Goal: Task Accomplishment & Management: Use online tool/utility

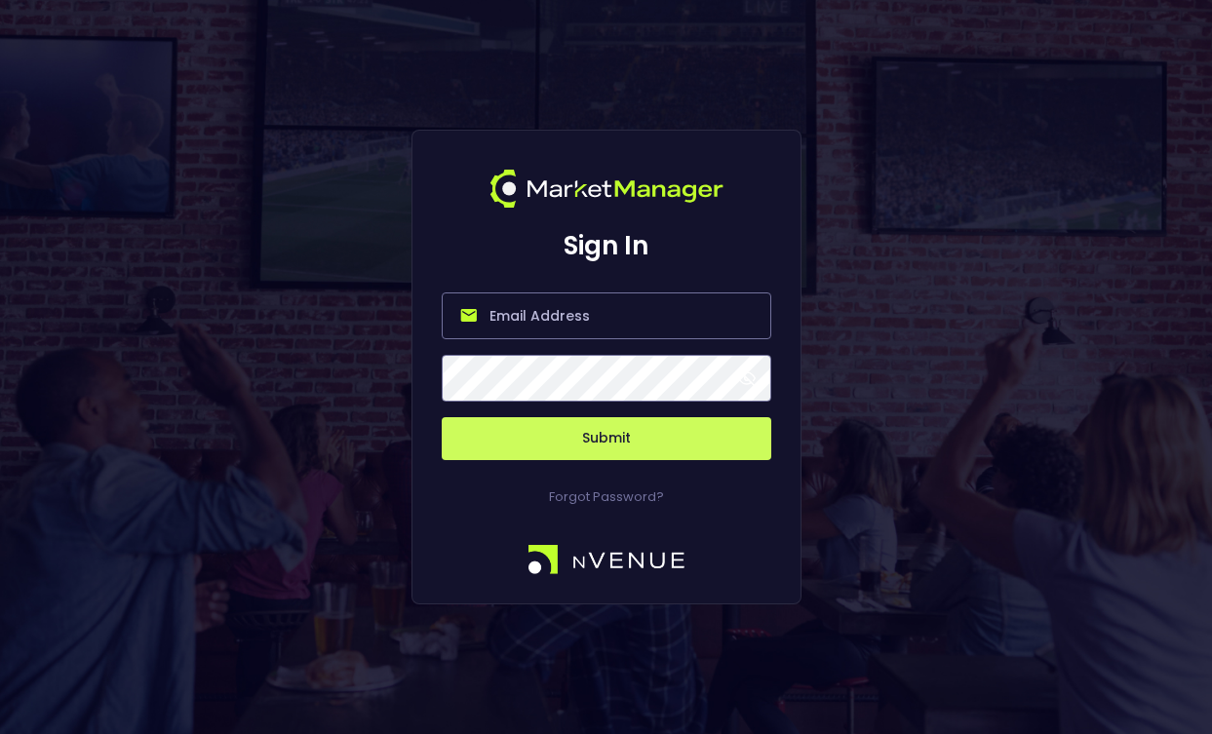
type input "[PERSON_NAME][EMAIL_ADDRESS][DOMAIN_NAME]"
click at [606, 439] on button "Submit" at bounding box center [607, 438] width 330 height 43
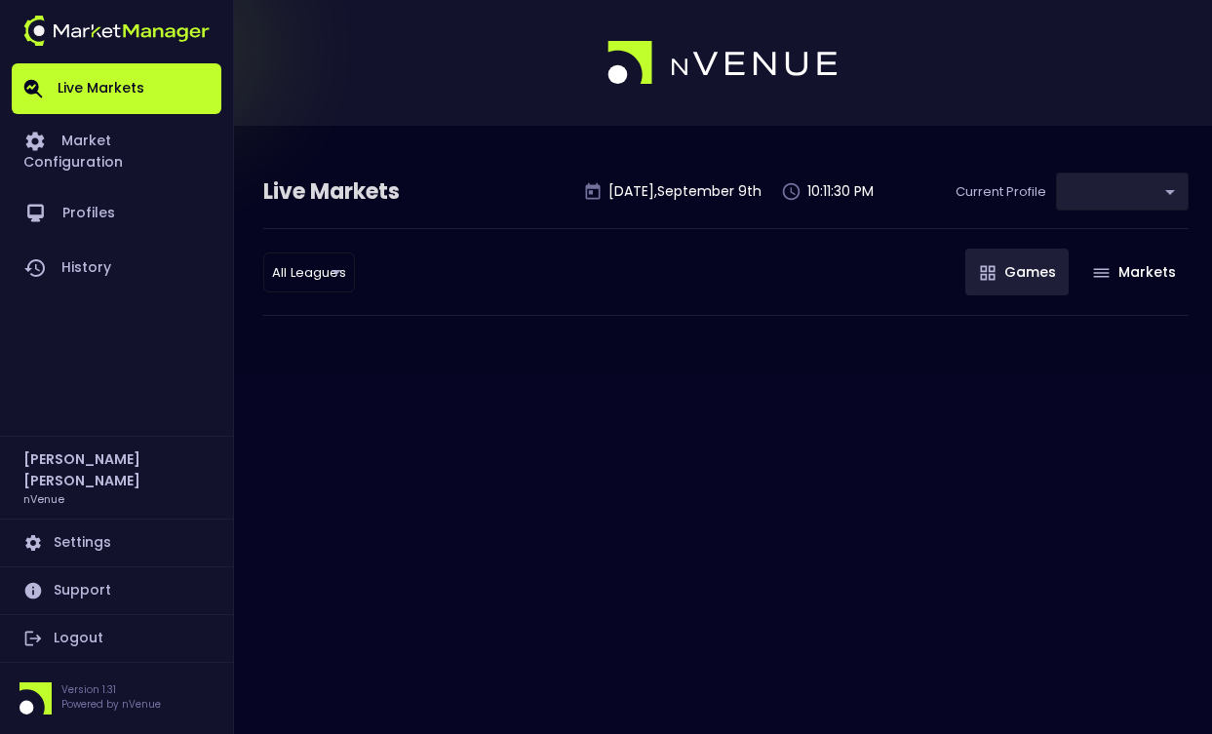
type input "0d810fa5-e353-4d9c-b11d-31f095cae871"
click at [692, 437] on div "Live Markets [DATE] 10:11:30 PM Current Profile ​ 0d810fa5-e353-4d9c-b11d-31f09…" at bounding box center [606, 367] width 1212 height 734
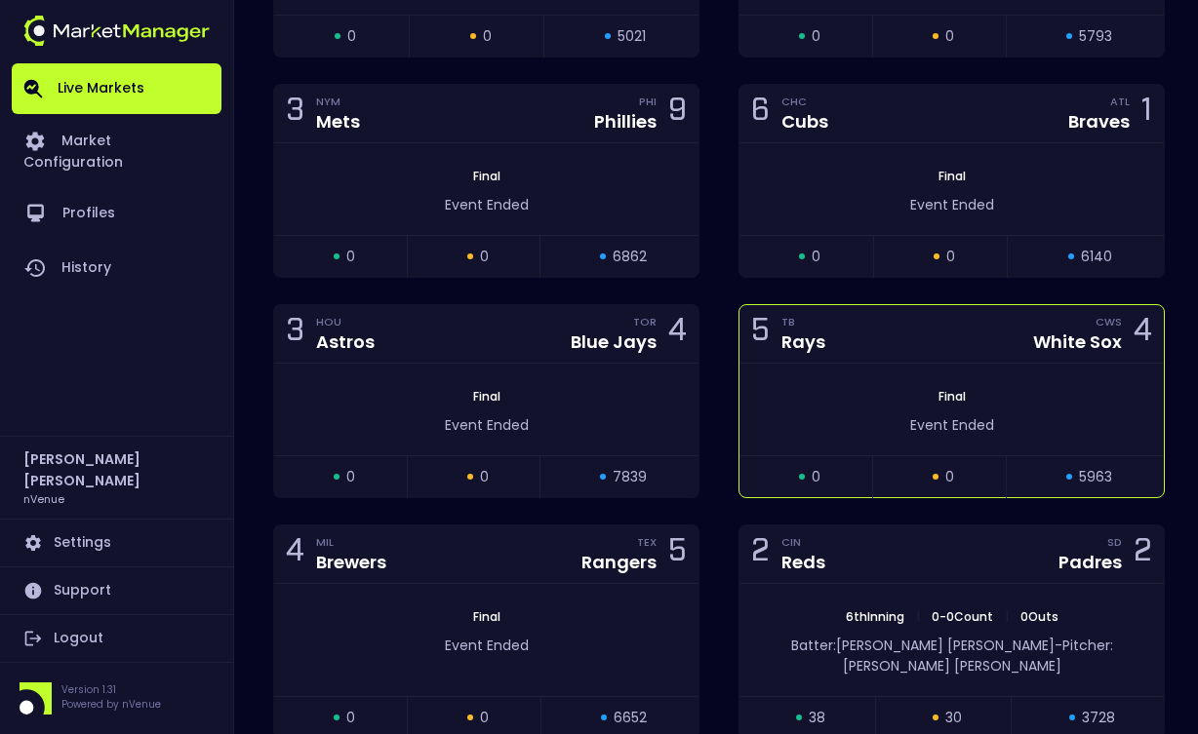
scroll to position [4671, 0]
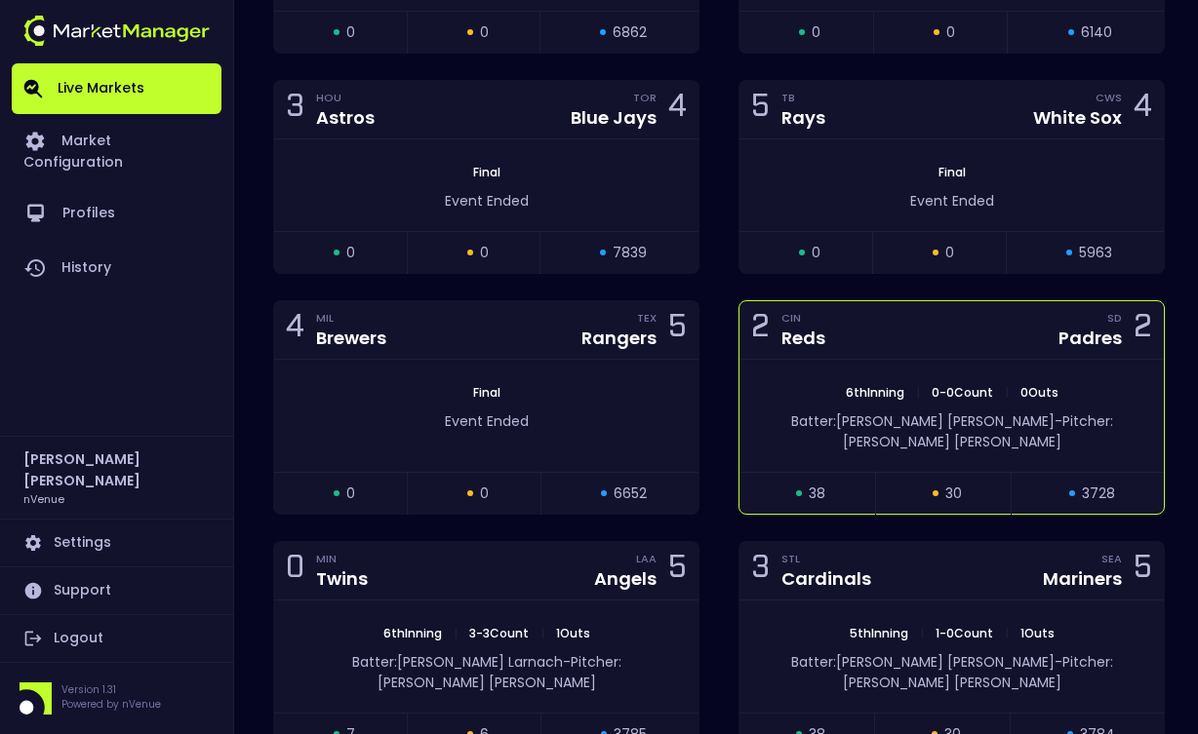
click at [832, 318] on div "2 CIN Reds" at bounding box center [794, 330] width 86 height 26
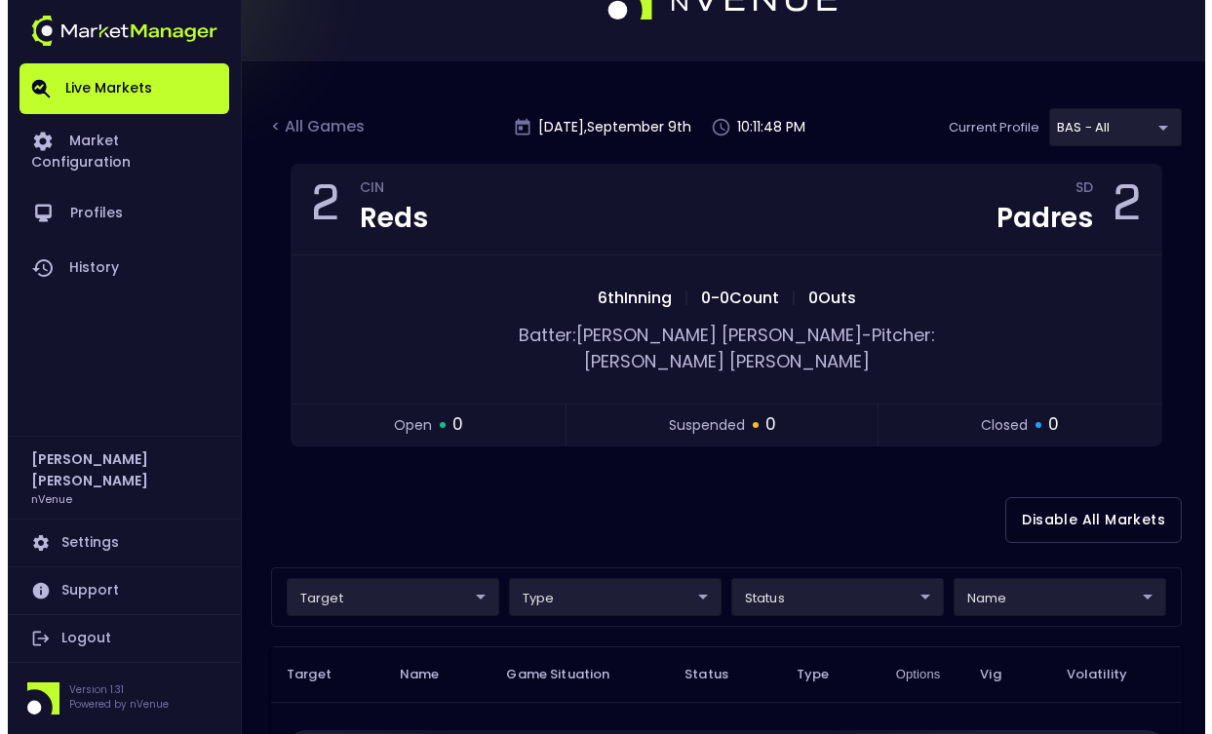
scroll to position [0, 0]
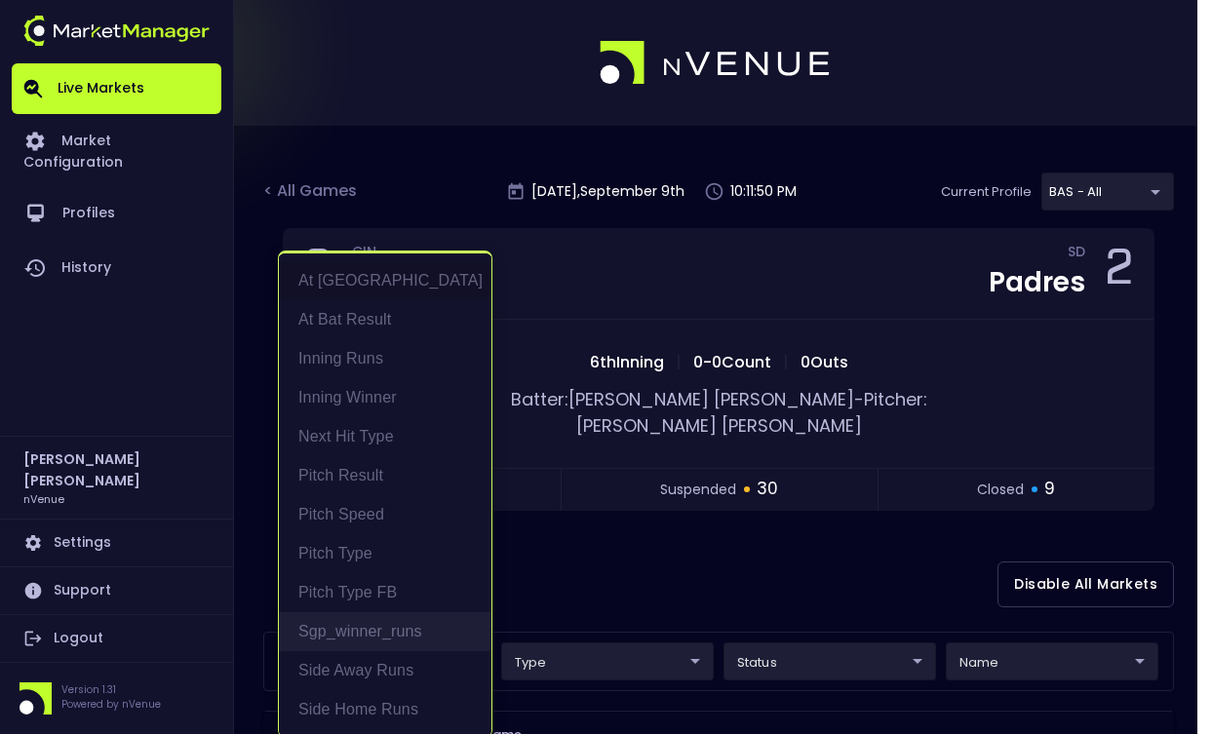
click at [380, 512] on li "Pitch Speed" at bounding box center [385, 514] width 213 height 39
type input "Pitch Speed"
click at [595, 579] on div at bounding box center [606, 367] width 1212 height 734
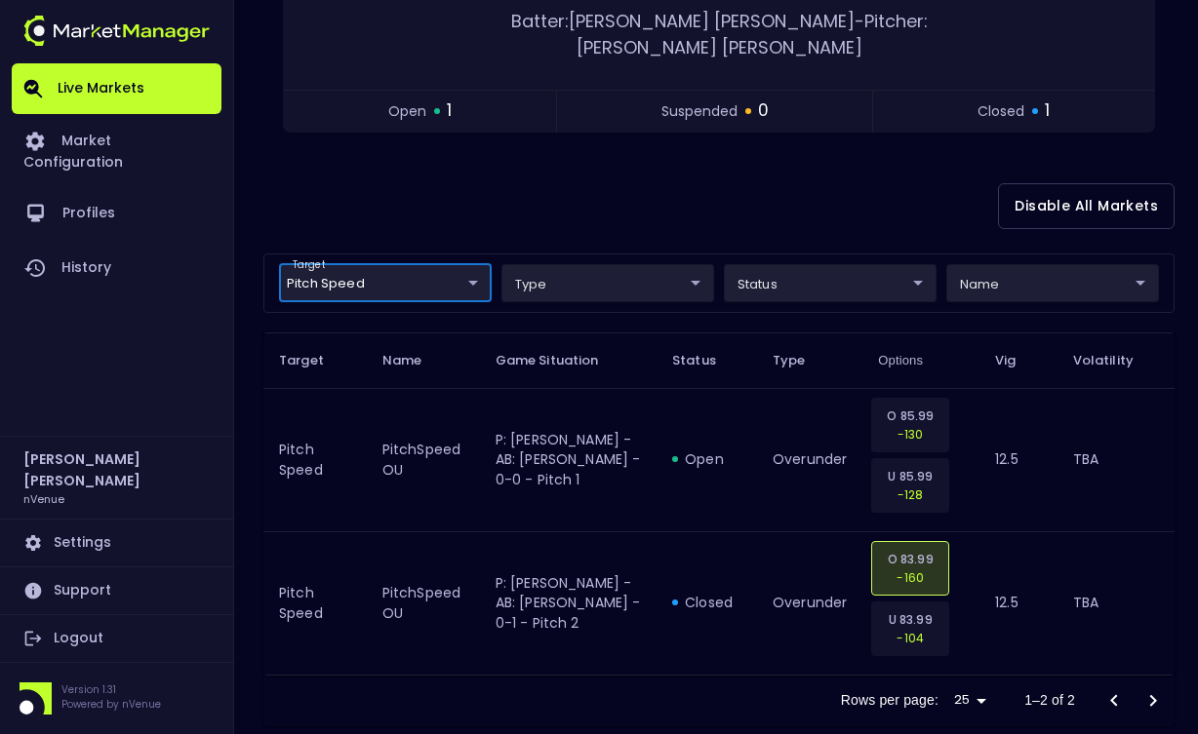
scroll to position [377, 0]
click at [640, 160] on div "Disable All Markets" at bounding box center [718, 207] width 911 height 95
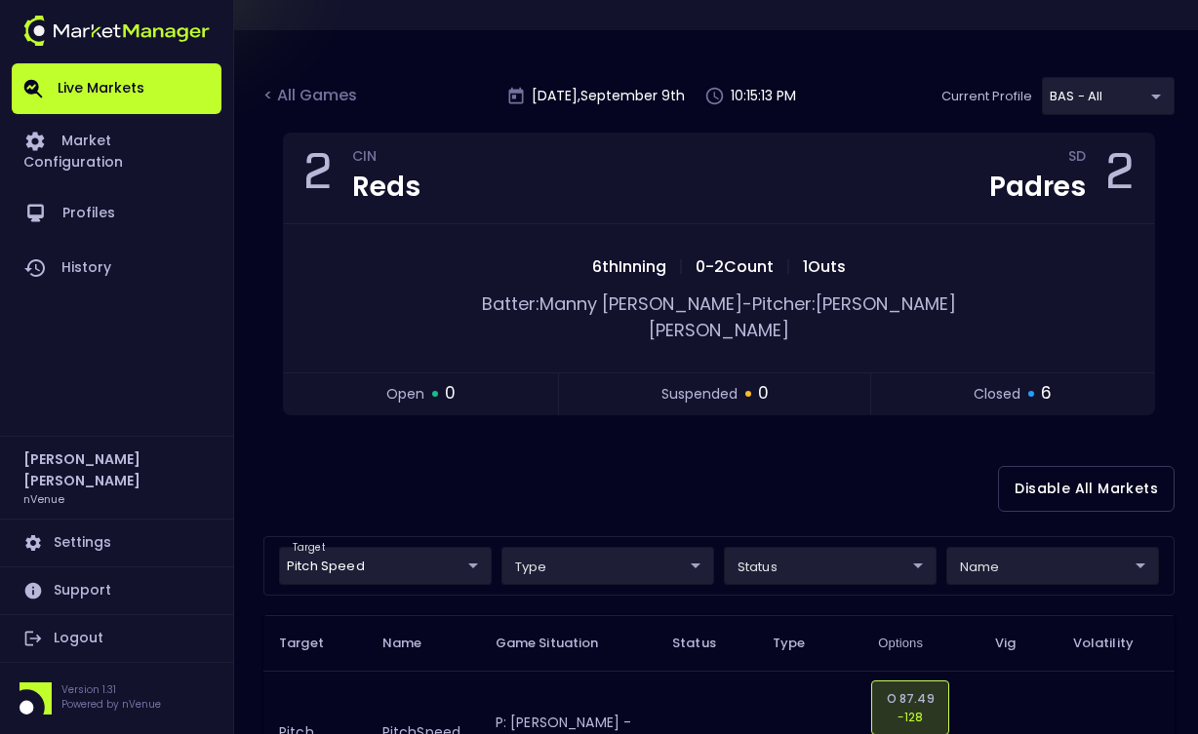
scroll to position [99, 0]
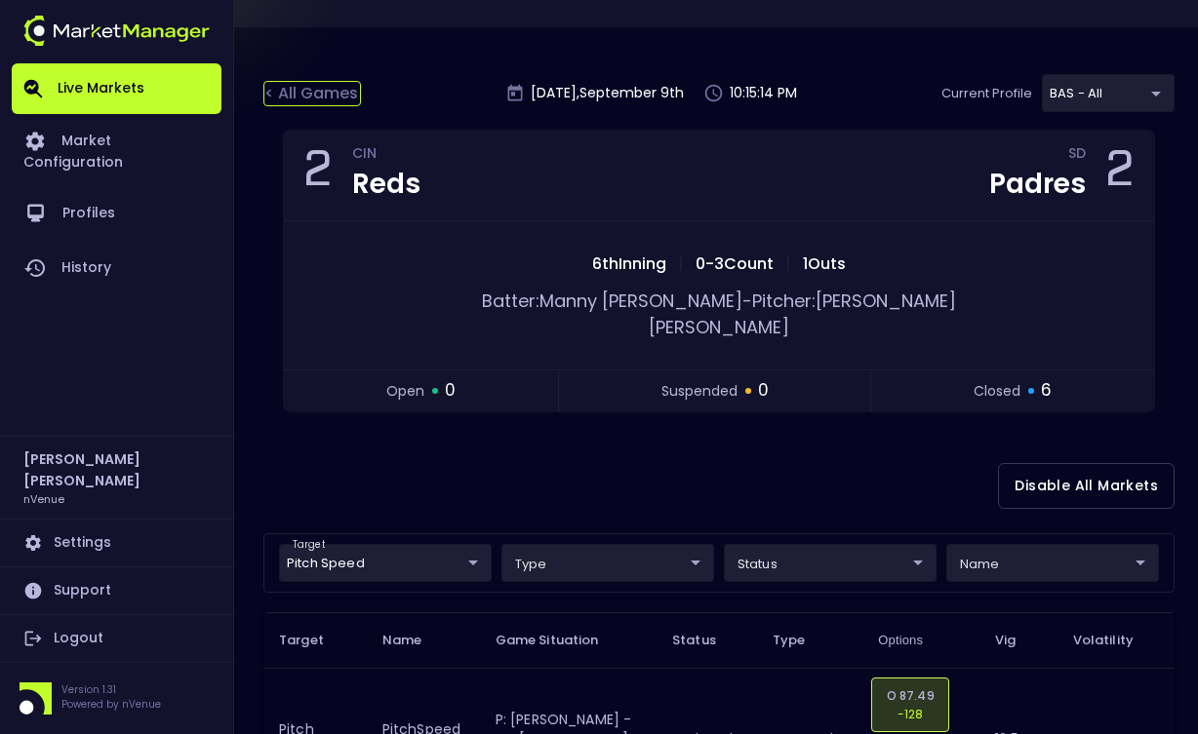
click at [309, 87] on div "< All Games" at bounding box center [312, 93] width 98 height 25
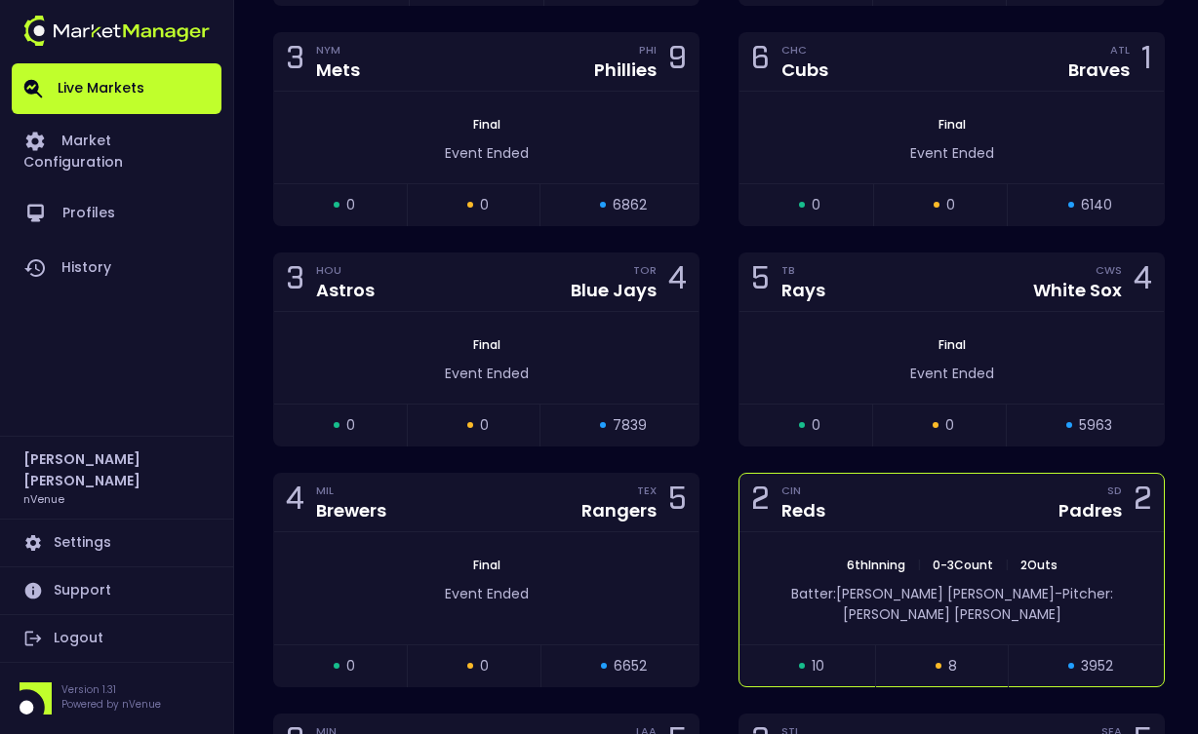
scroll to position [4725, 0]
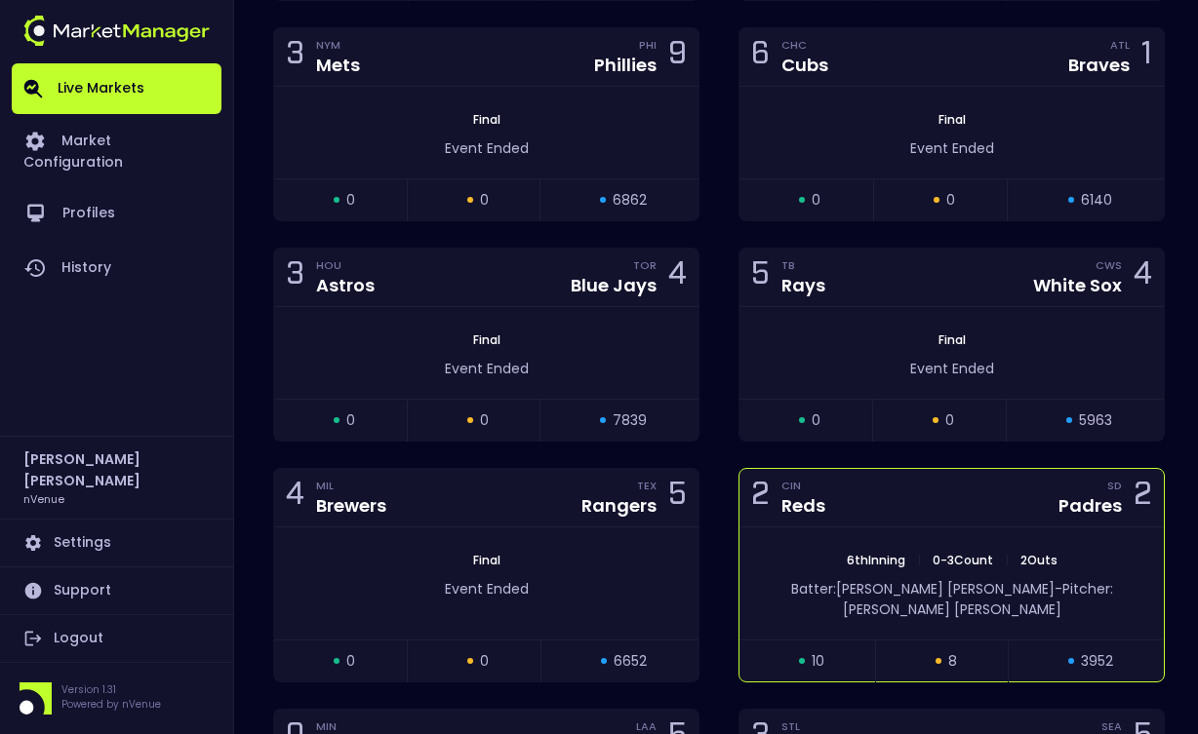
click at [815, 501] on div "Reds" at bounding box center [803, 506] width 44 height 22
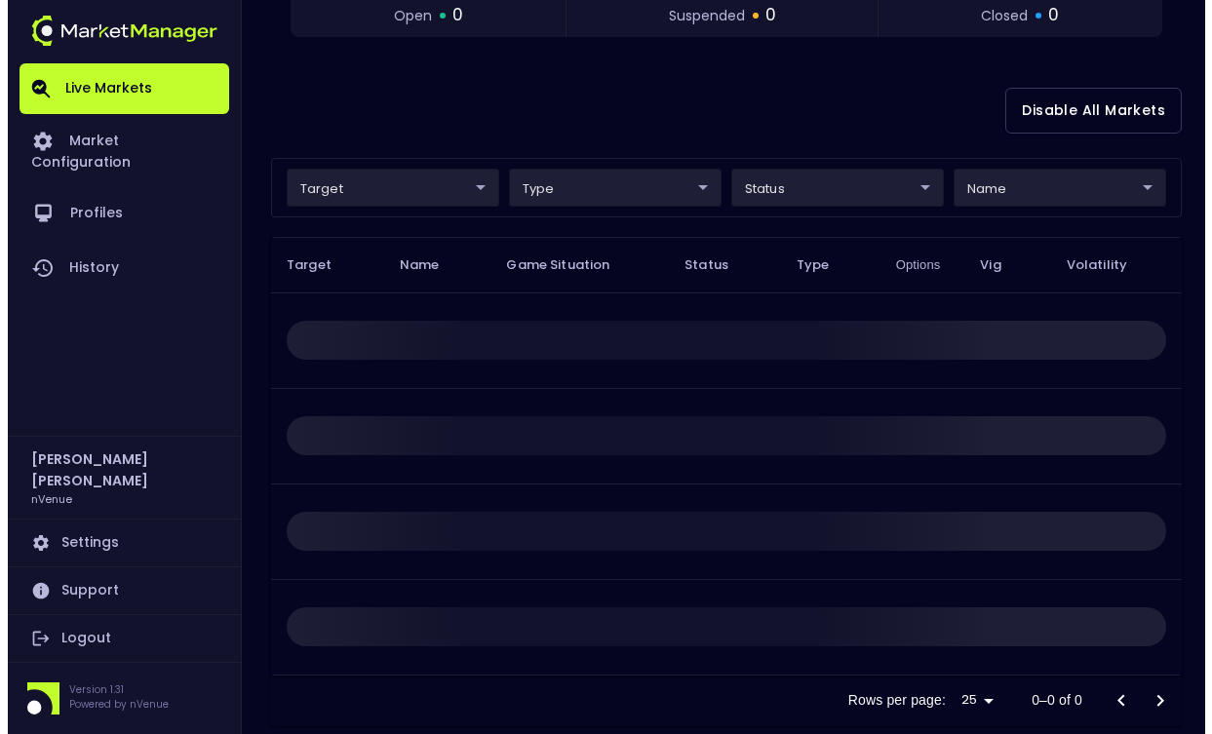
scroll to position [473, 0]
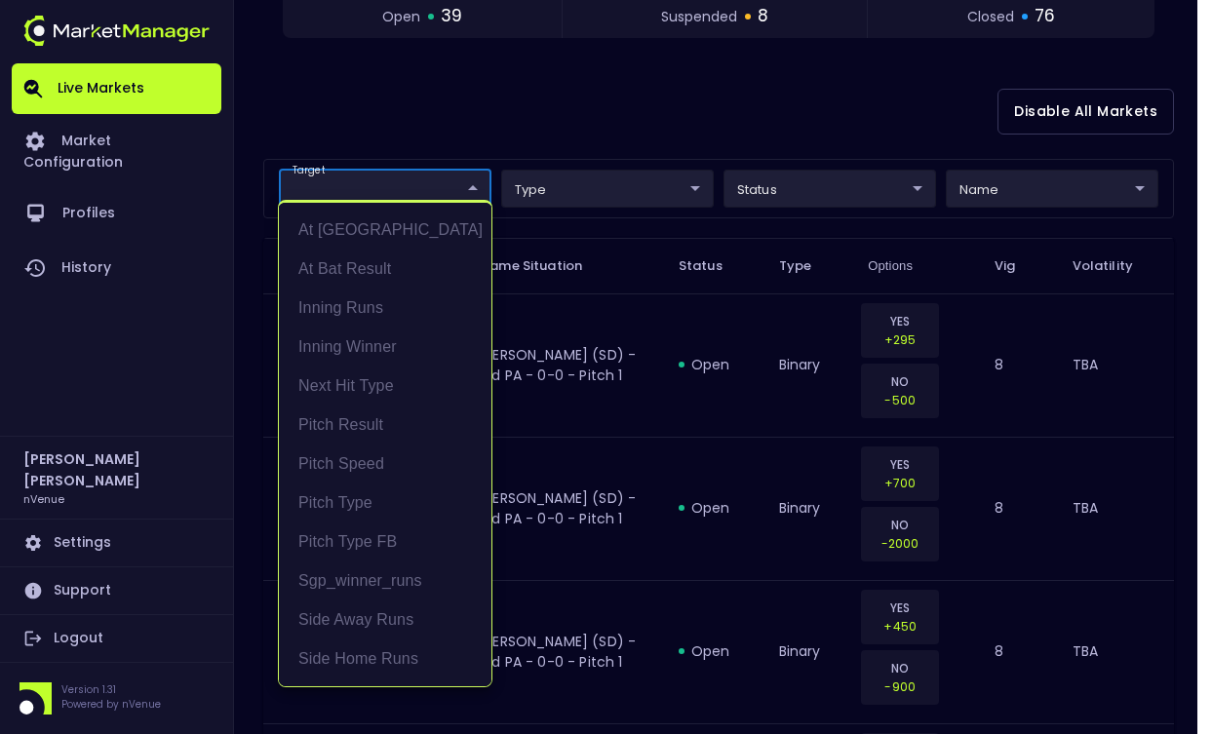
click at [402, 470] on li "Pitch Speed" at bounding box center [385, 464] width 213 height 39
type input "Pitch Speed"
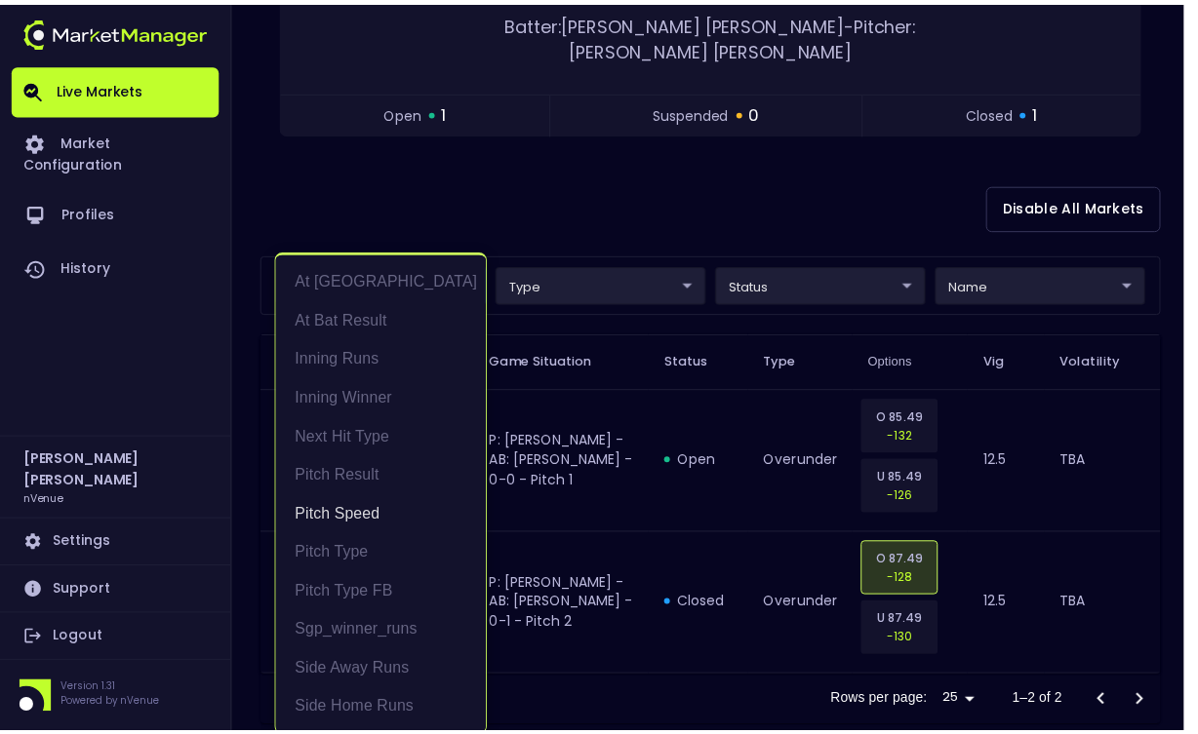
scroll to position [4, 0]
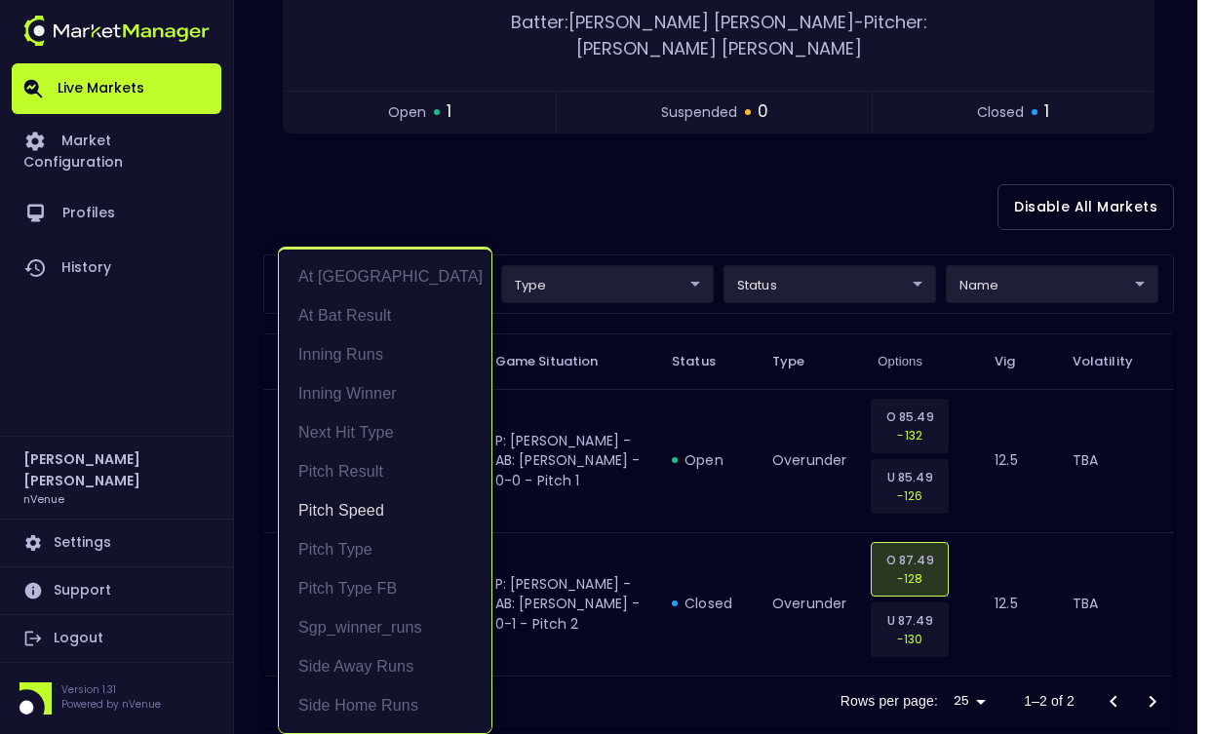
click at [679, 188] on div at bounding box center [606, 367] width 1212 height 734
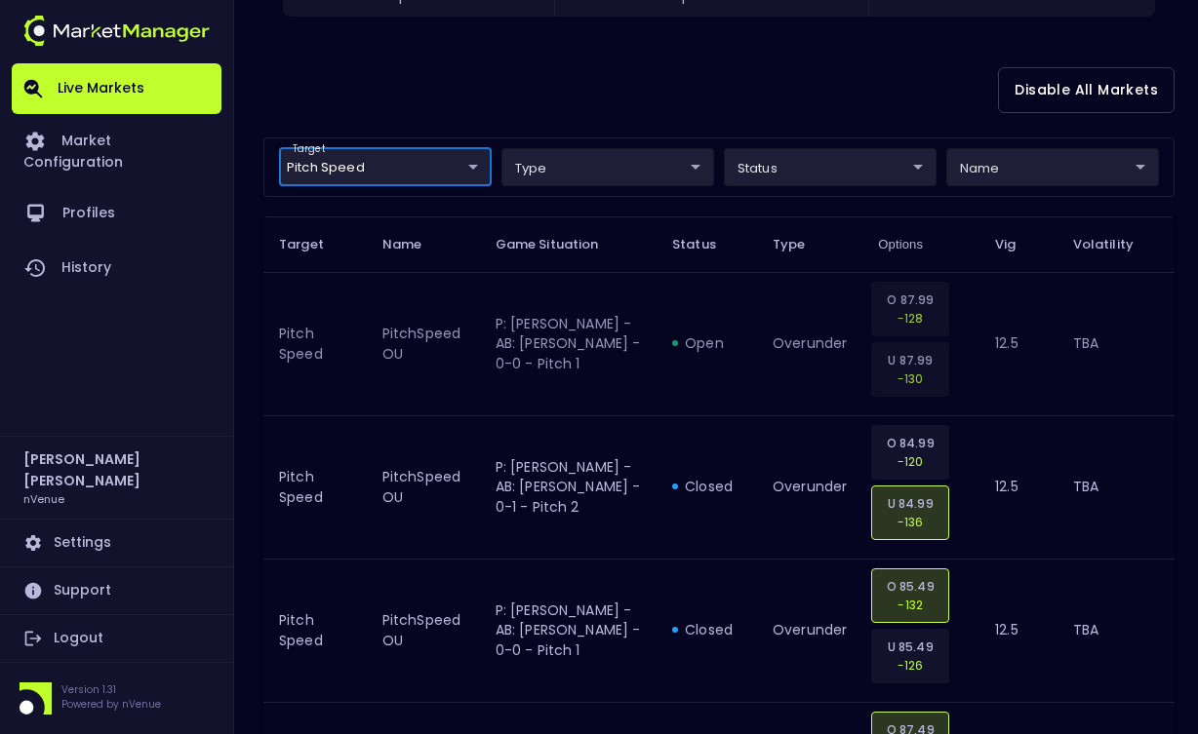
scroll to position [496, 0]
click at [626, 74] on div "Disable All Markets" at bounding box center [718, 88] width 911 height 95
